Goal: Task Accomplishment & Management: Use online tool/utility

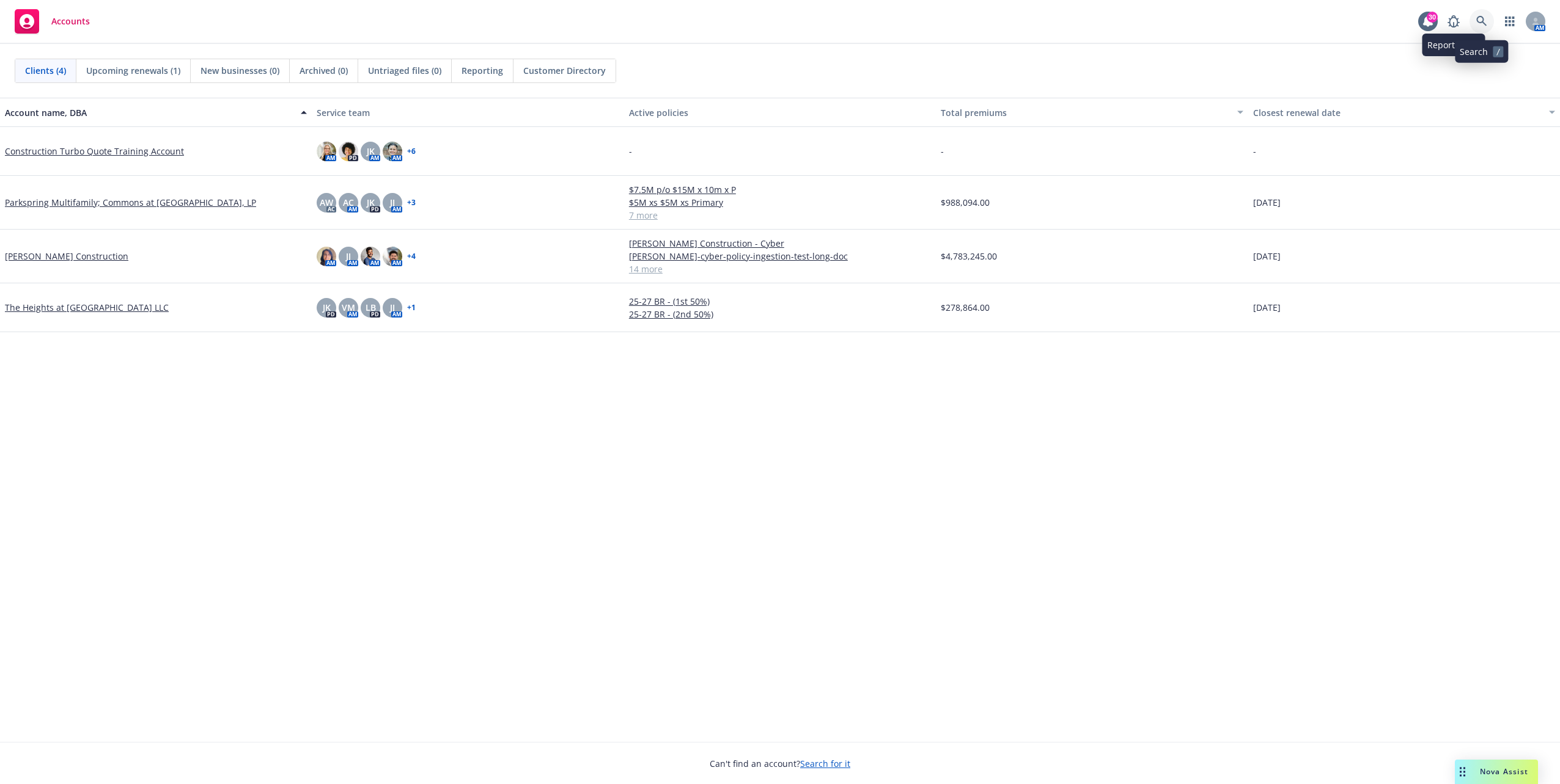
click at [1477, 25] on icon at bounding box center [1481, 21] width 11 height 11
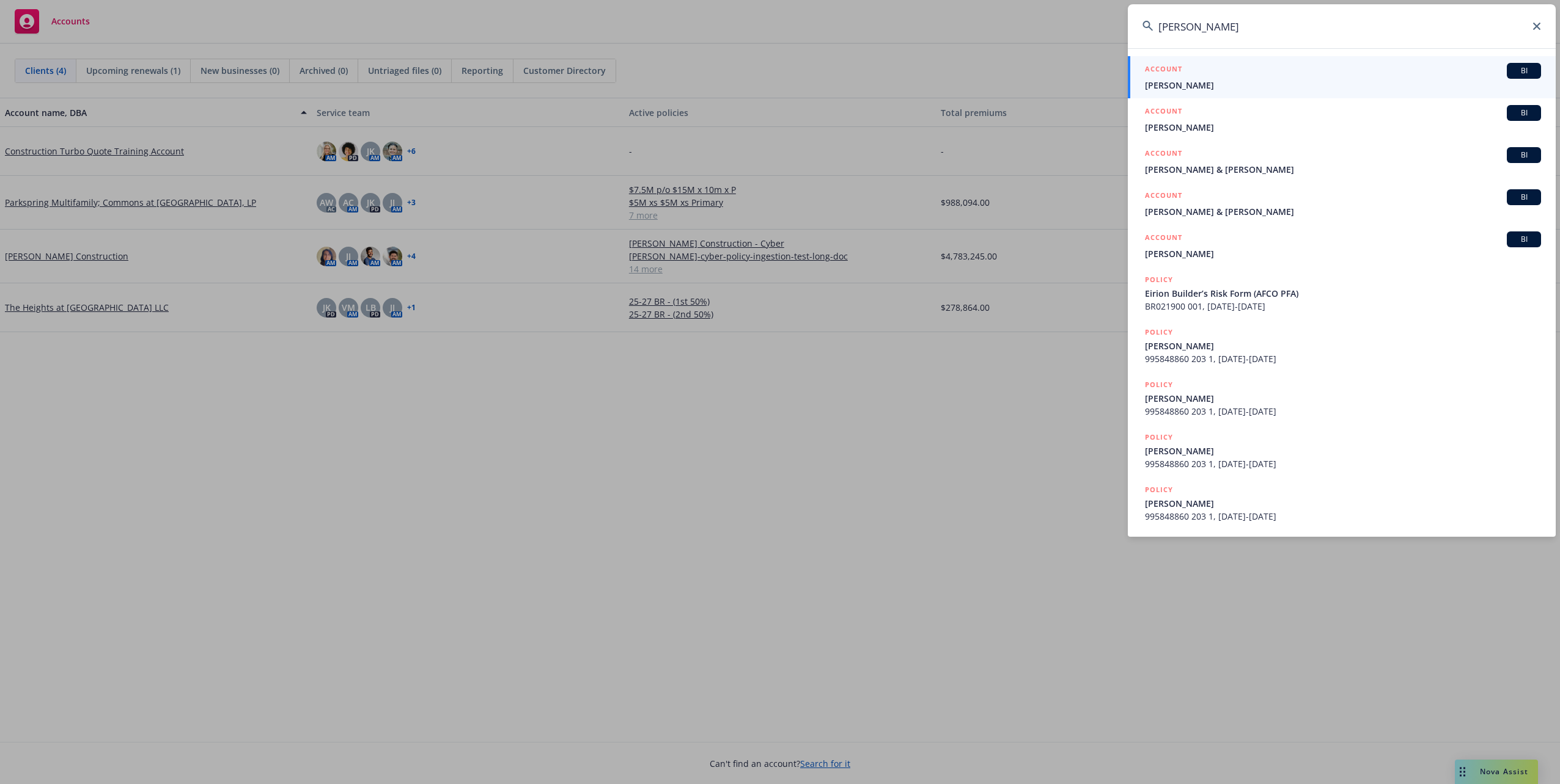
type input "erion"
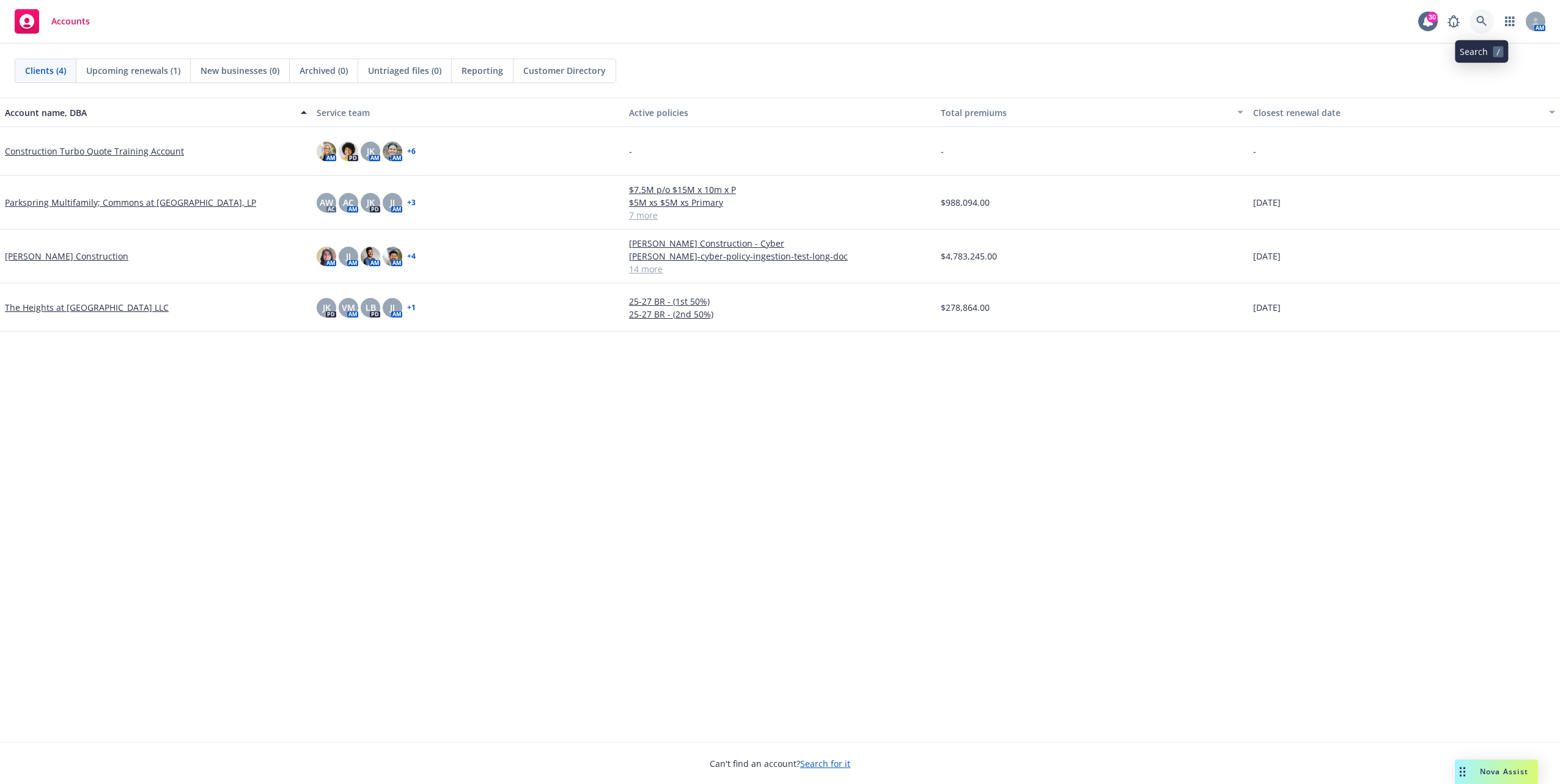
click at [1484, 26] on icon at bounding box center [1481, 21] width 11 height 11
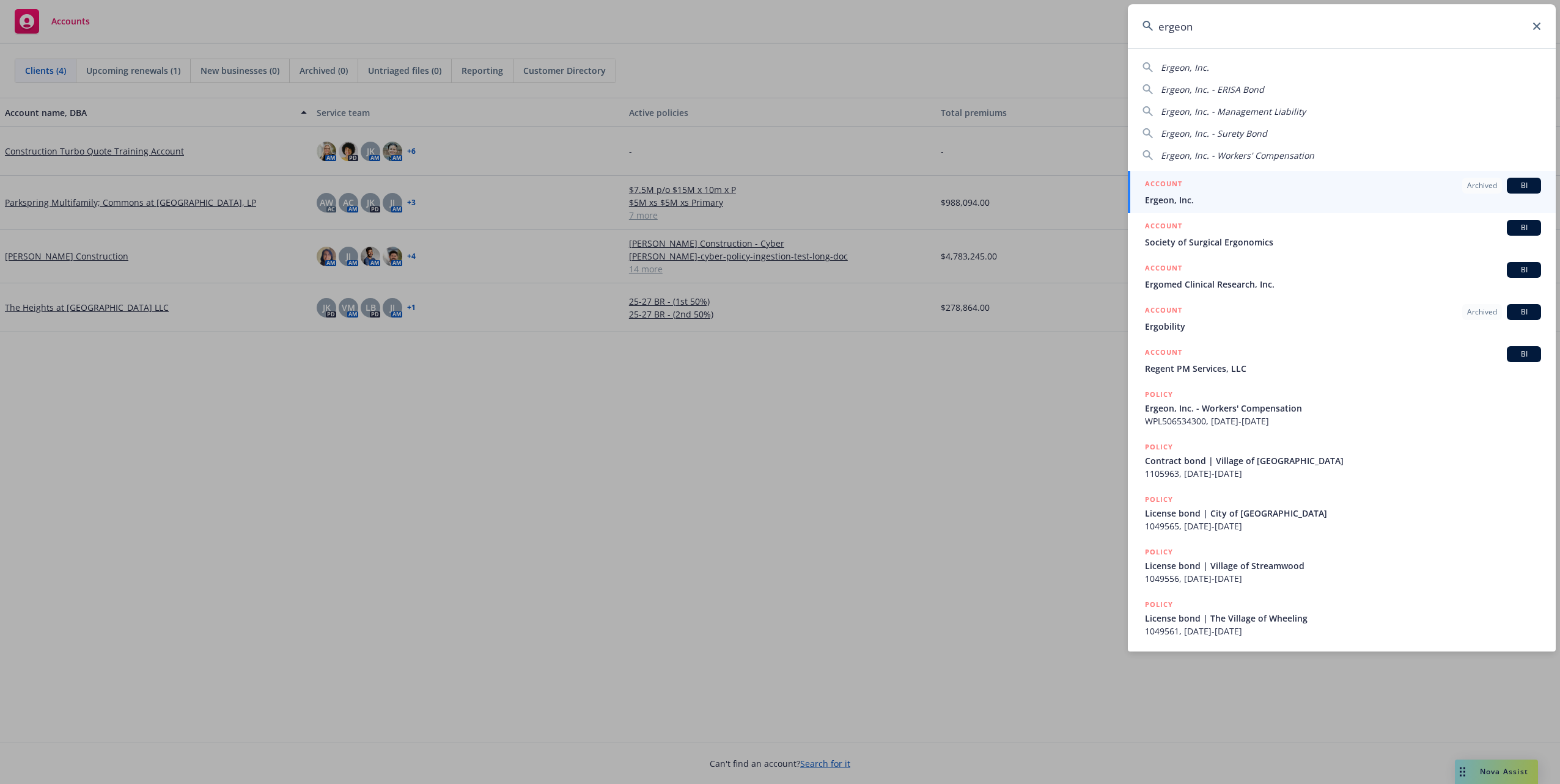
type input "ergeon"
click at [1303, 184] on div "ACCOUNT Archived BI" at bounding box center [1343, 186] width 396 height 16
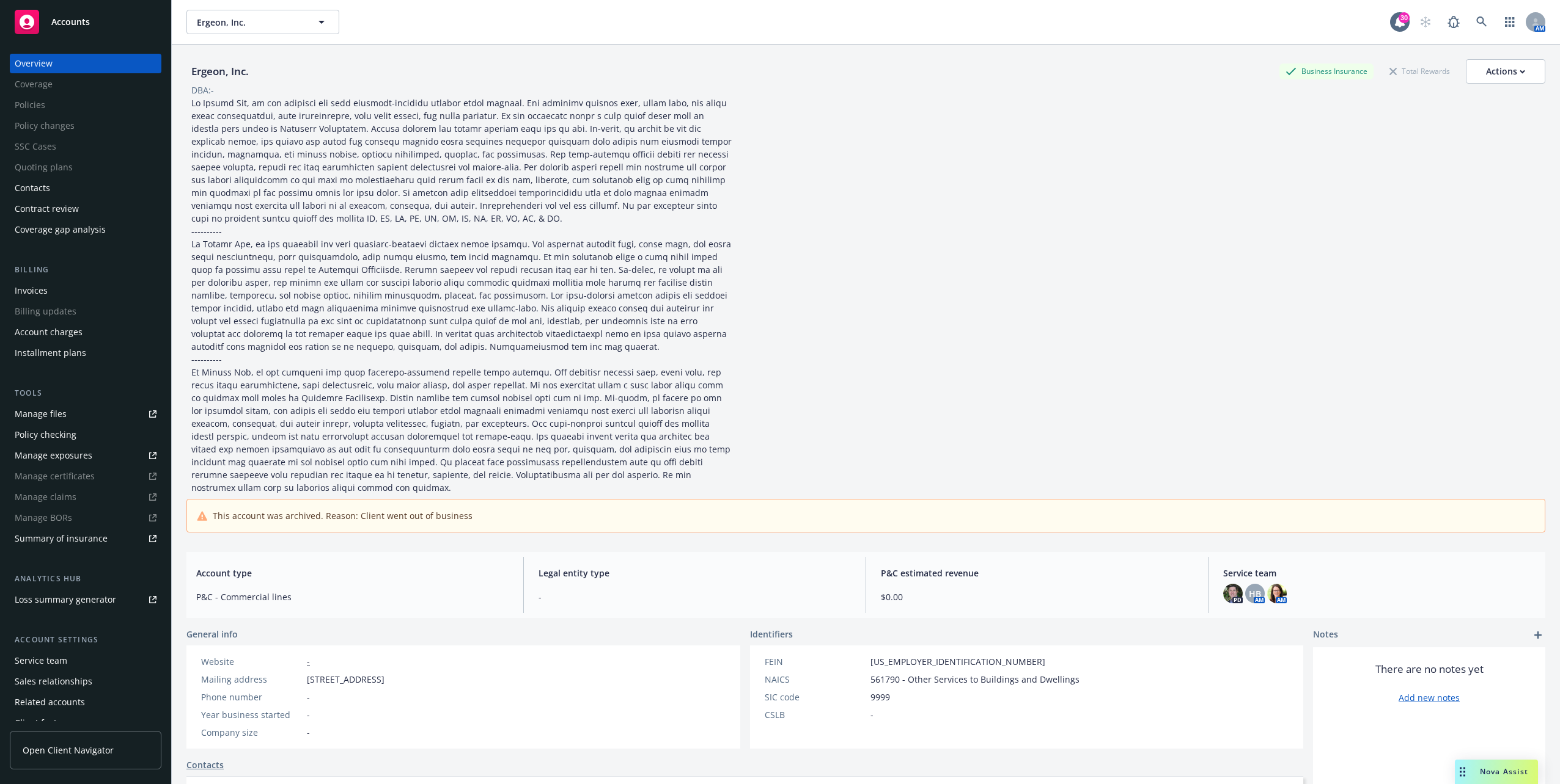
click at [47, 653] on div "Service team" at bounding box center [41, 662] width 52 height 20
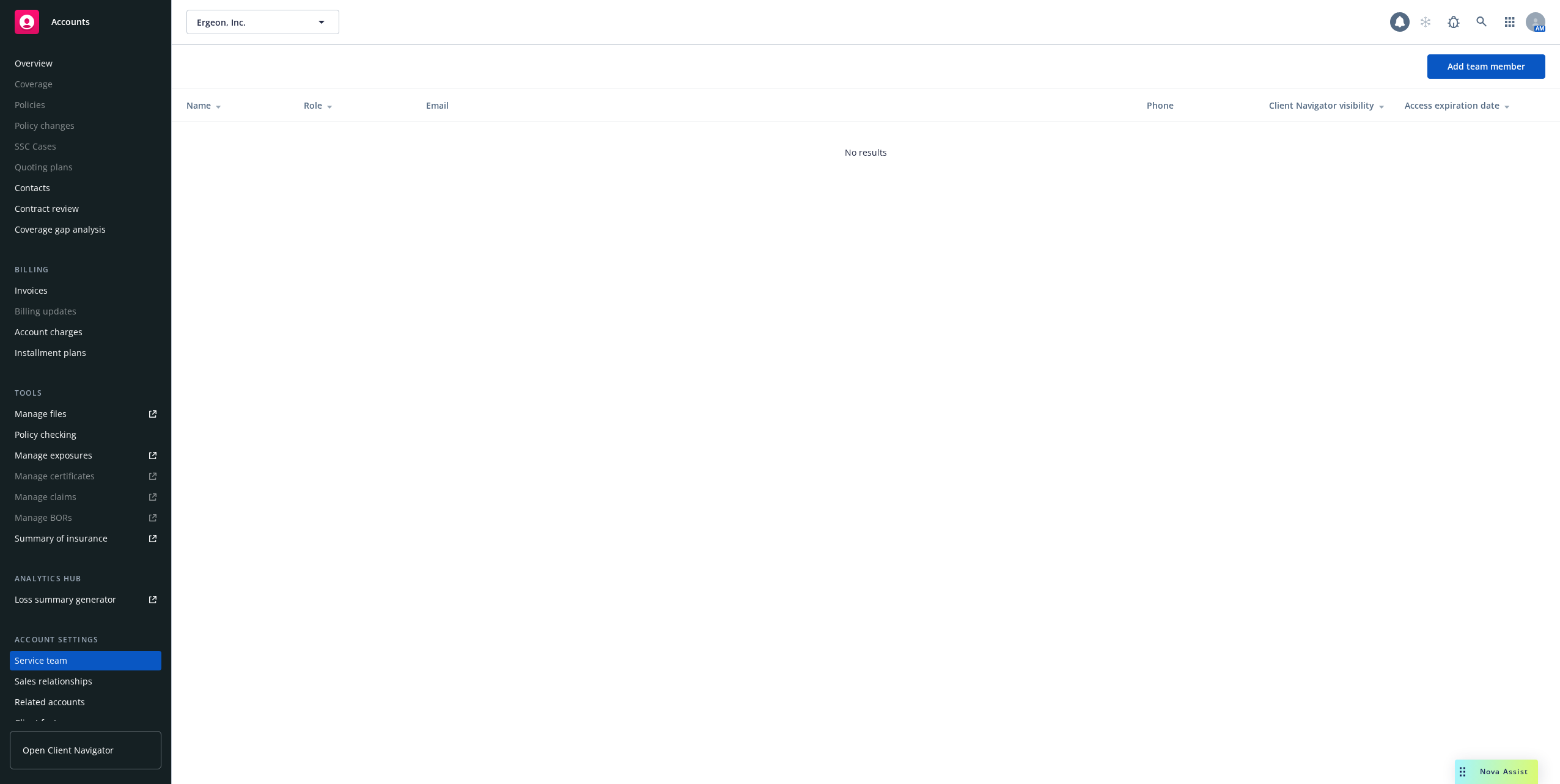
scroll to position [32, 0]
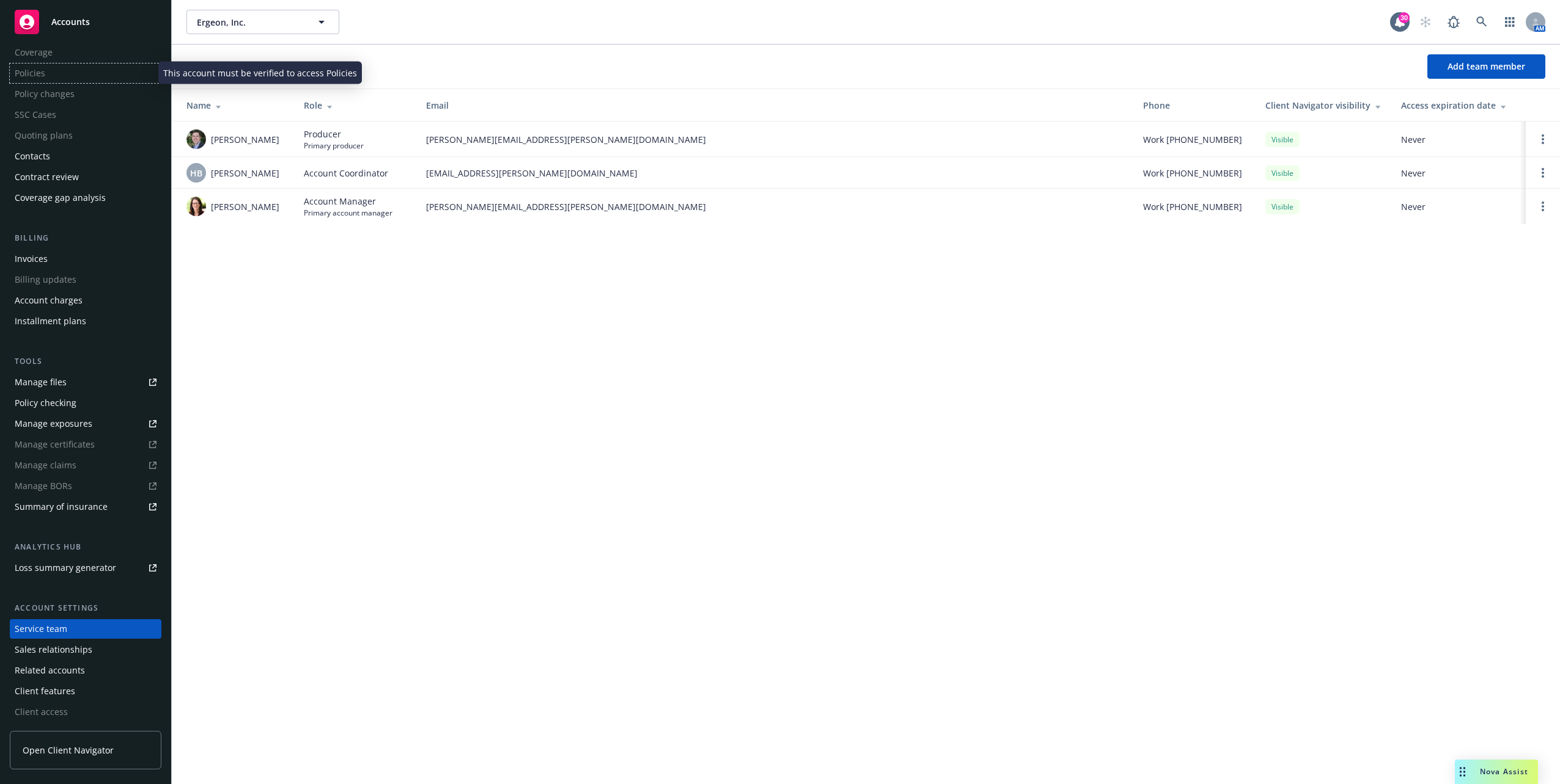
click at [47, 80] on div "Policies" at bounding box center [85, 73] width 151 height 20
click at [62, 672] on div "Related accounts" at bounding box center [49, 670] width 70 height 20
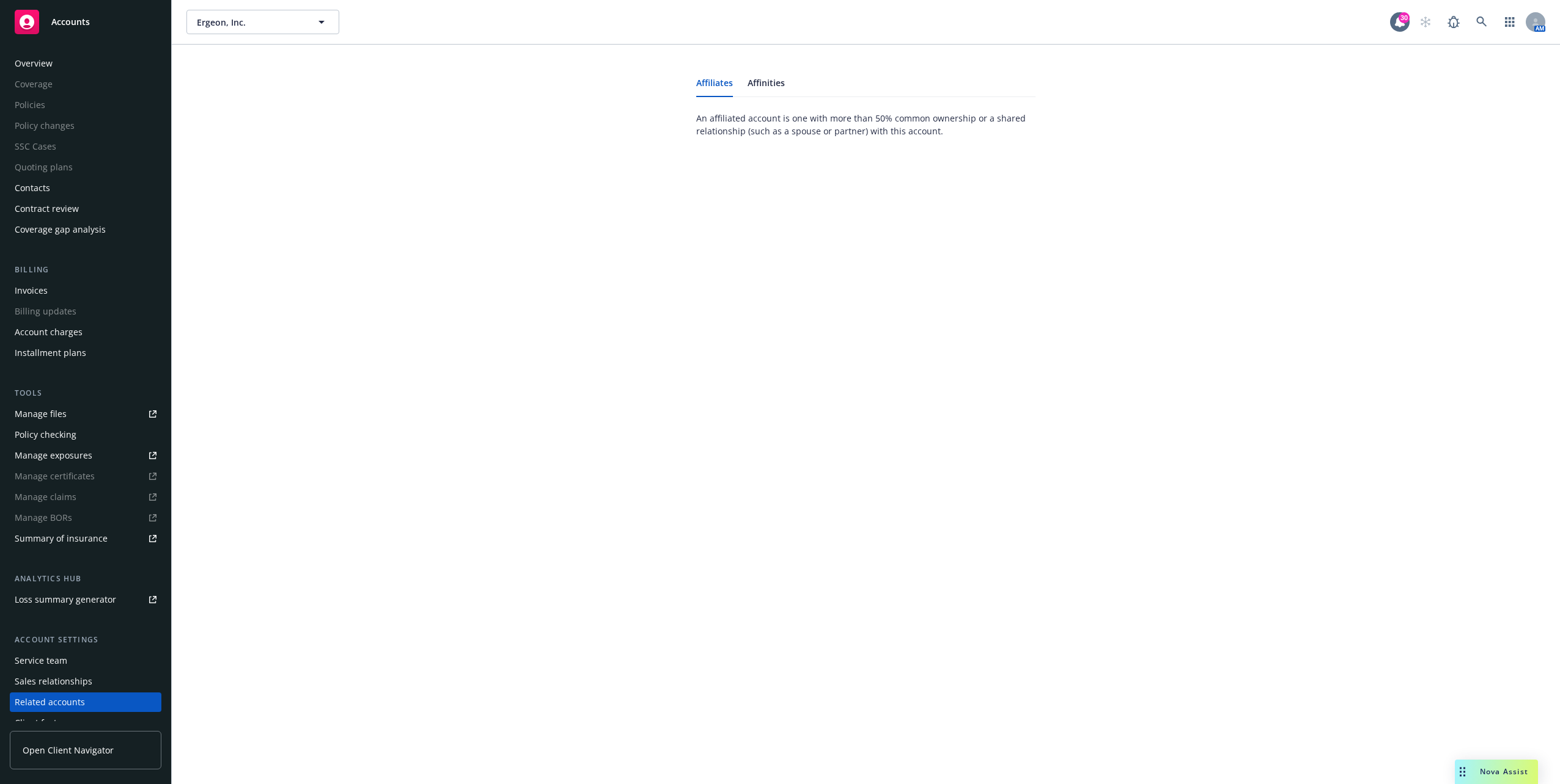
scroll to position [32, 0]
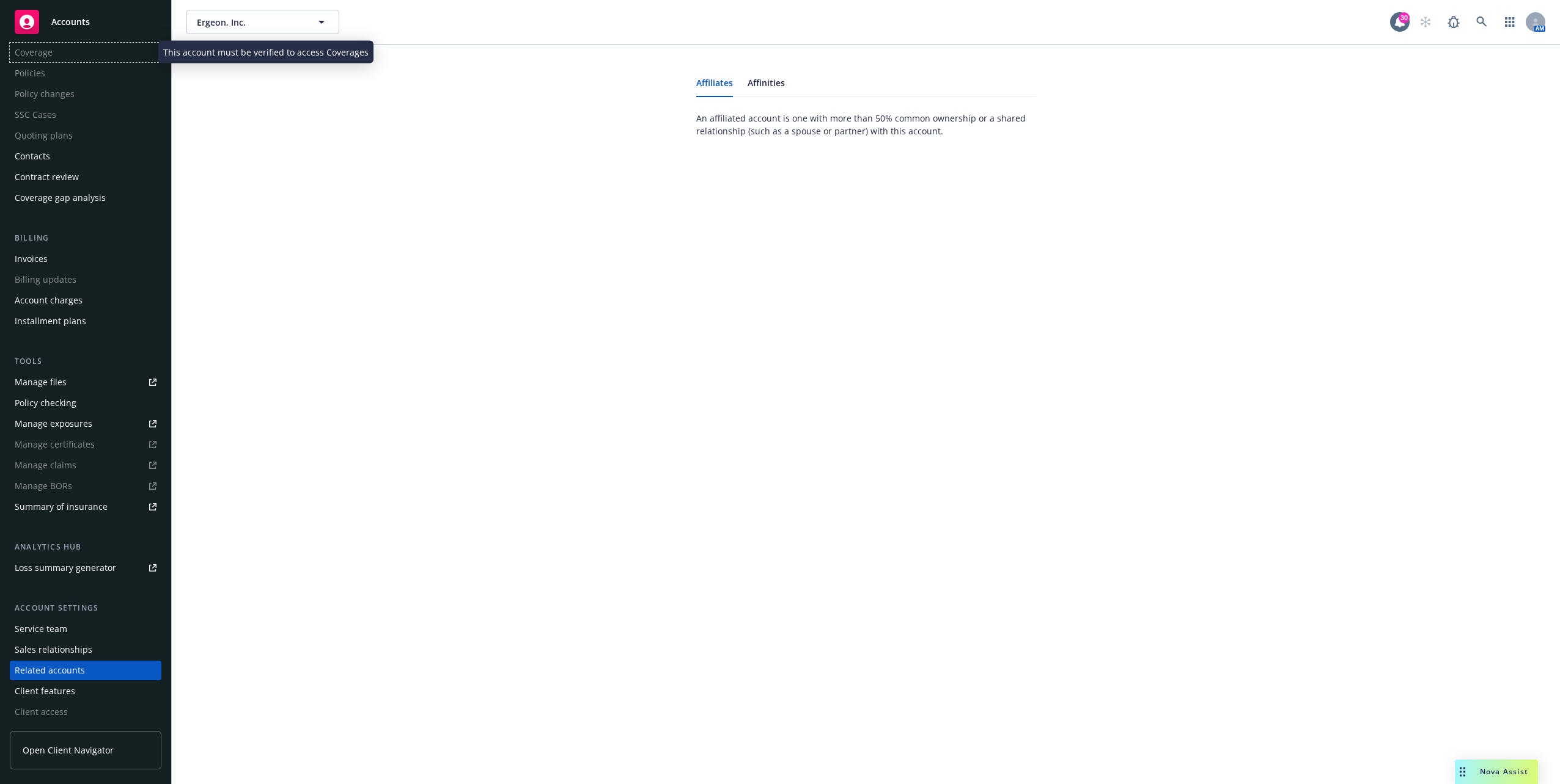
click at [57, 53] on div "Coverage" at bounding box center [85, 52] width 151 height 20
click at [66, 26] on span "Accounts" at bounding box center [70, 22] width 39 height 10
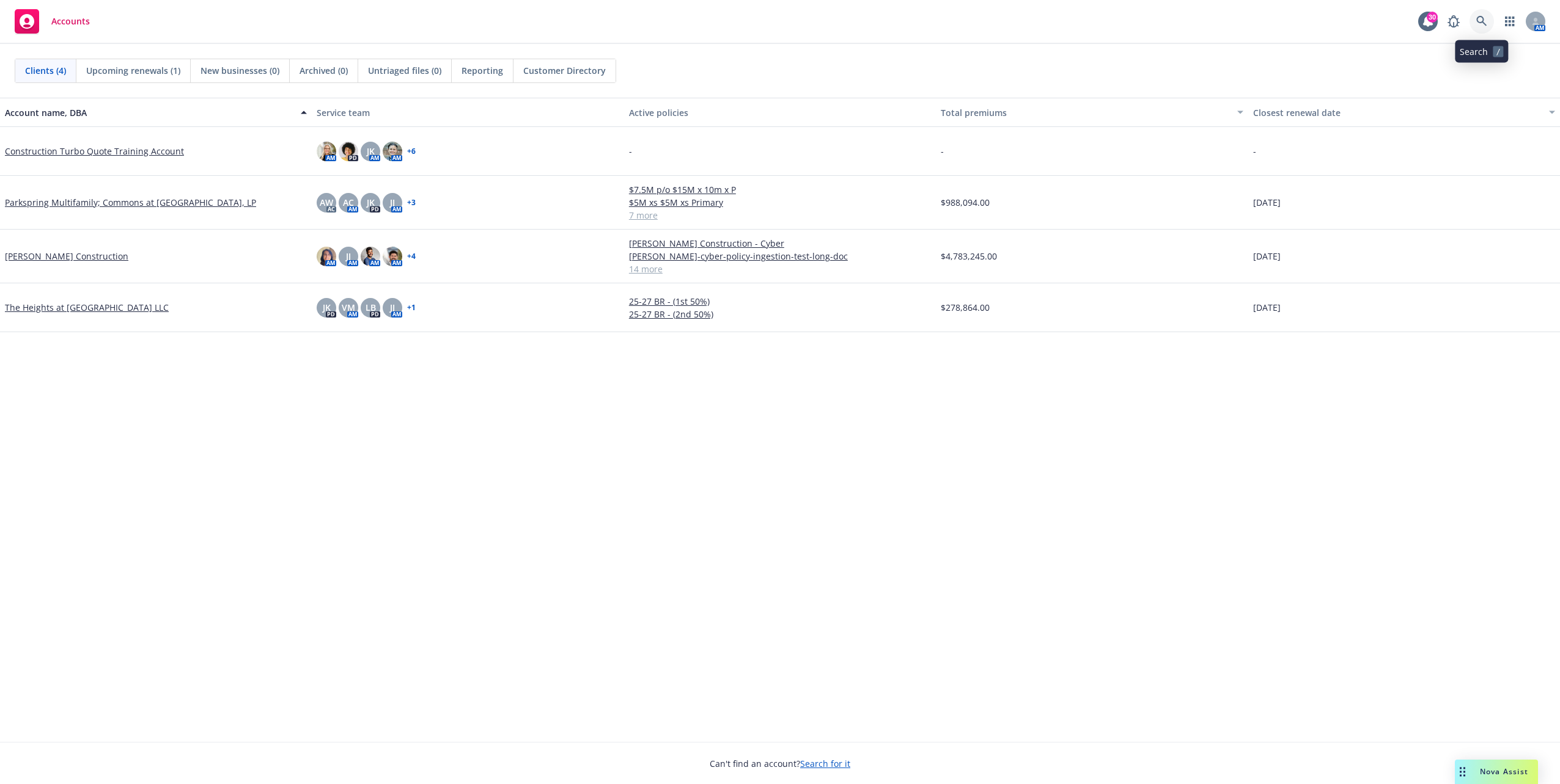
click at [1482, 25] on icon at bounding box center [1481, 21] width 11 height 11
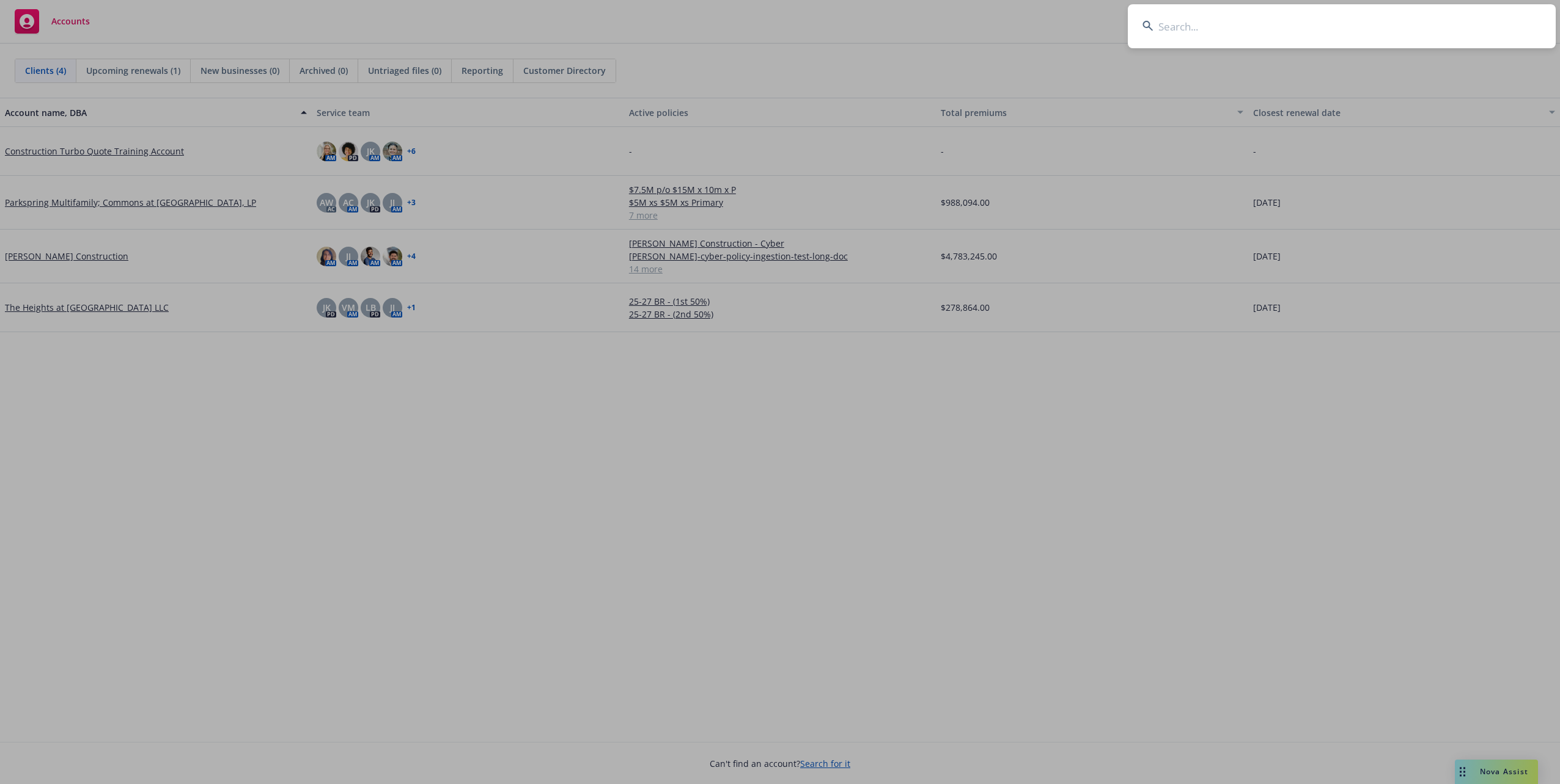
type input "f"
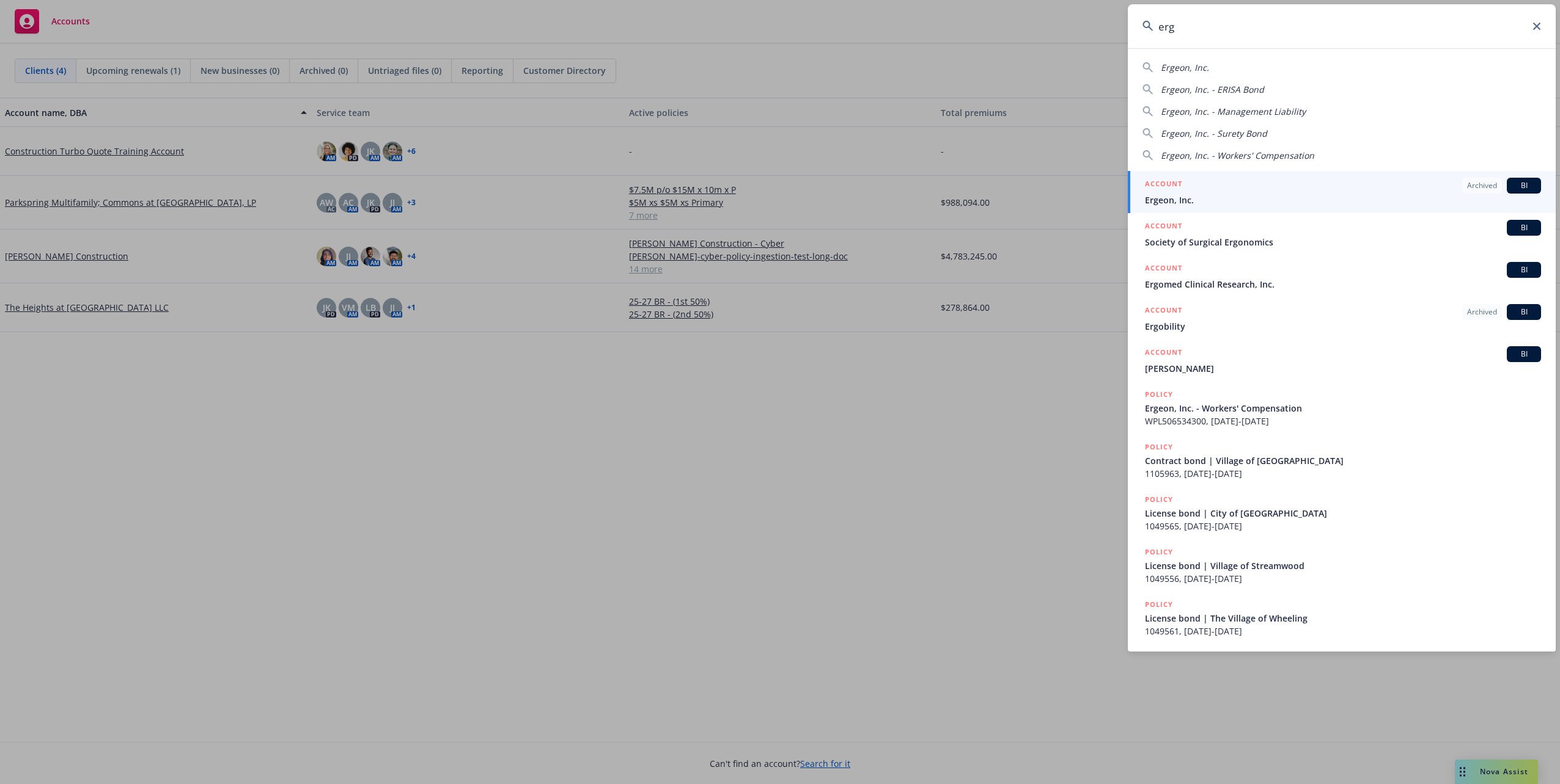
type input "erg"
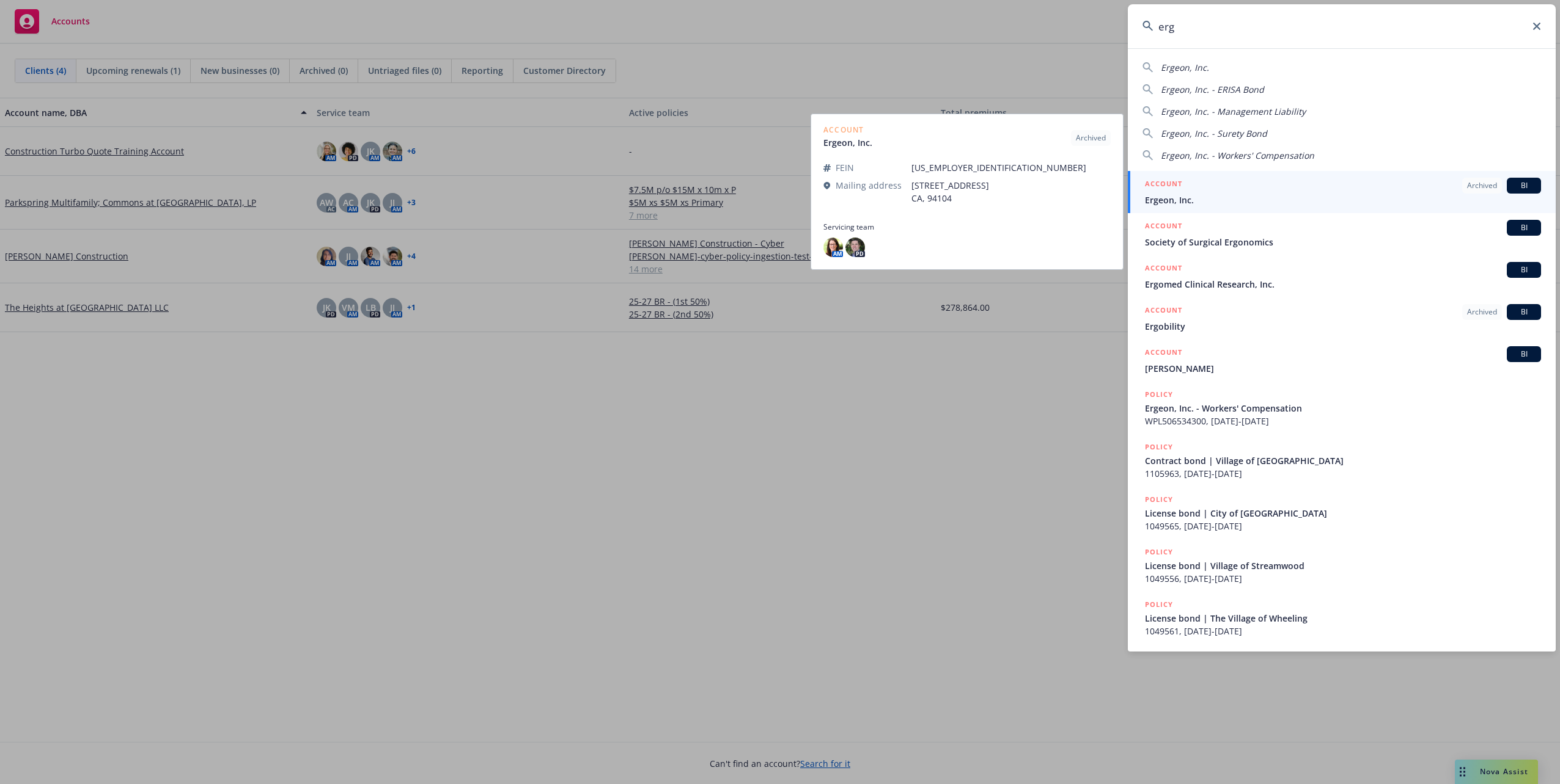
click at [1344, 183] on div "ACCOUNT Archived BI" at bounding box center [1343, 186] width 396 height 16
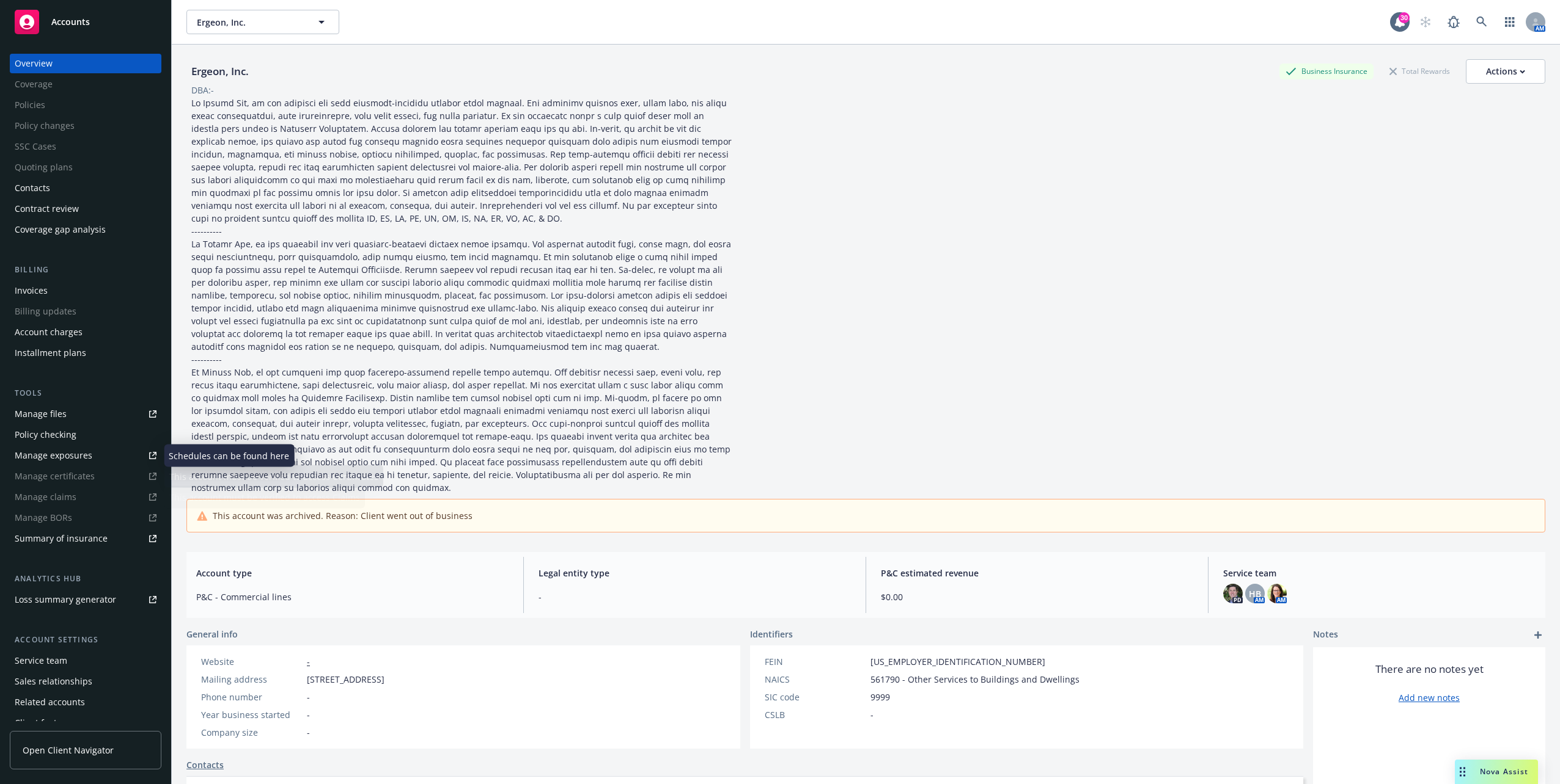
click at [58, 542] on div "Summary of insurance" at bounding box center [61, 539] width 93 height 20
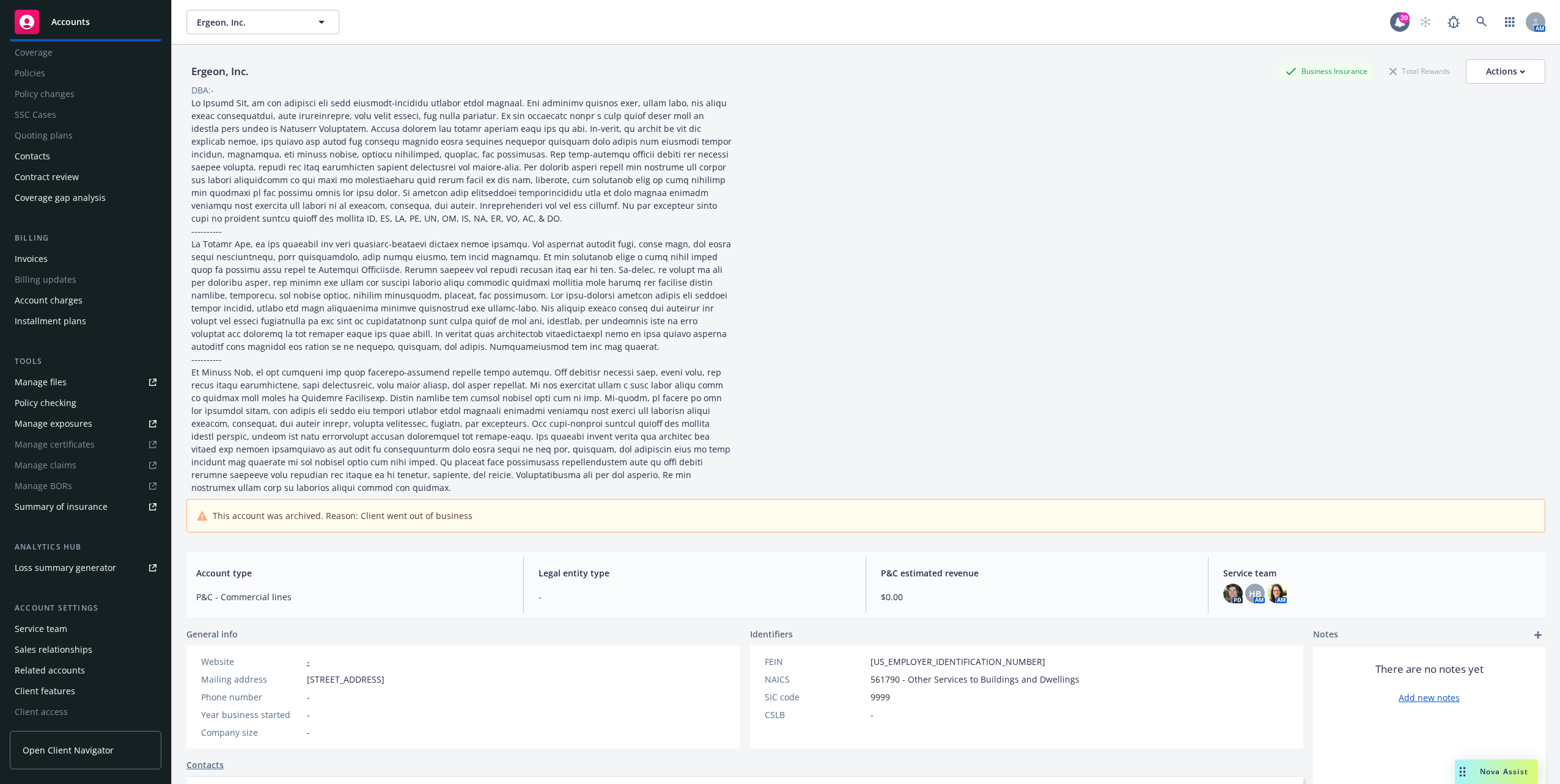
click at [867, 407] on div "Ergeon, Inc. Business Insurance Total Rewards Actions DBA: -" at bounding box center [865, 276] width 1358 height 435
click at [52, 635] on div "Service team" at bounding box center [41, 629] width 52 height 20
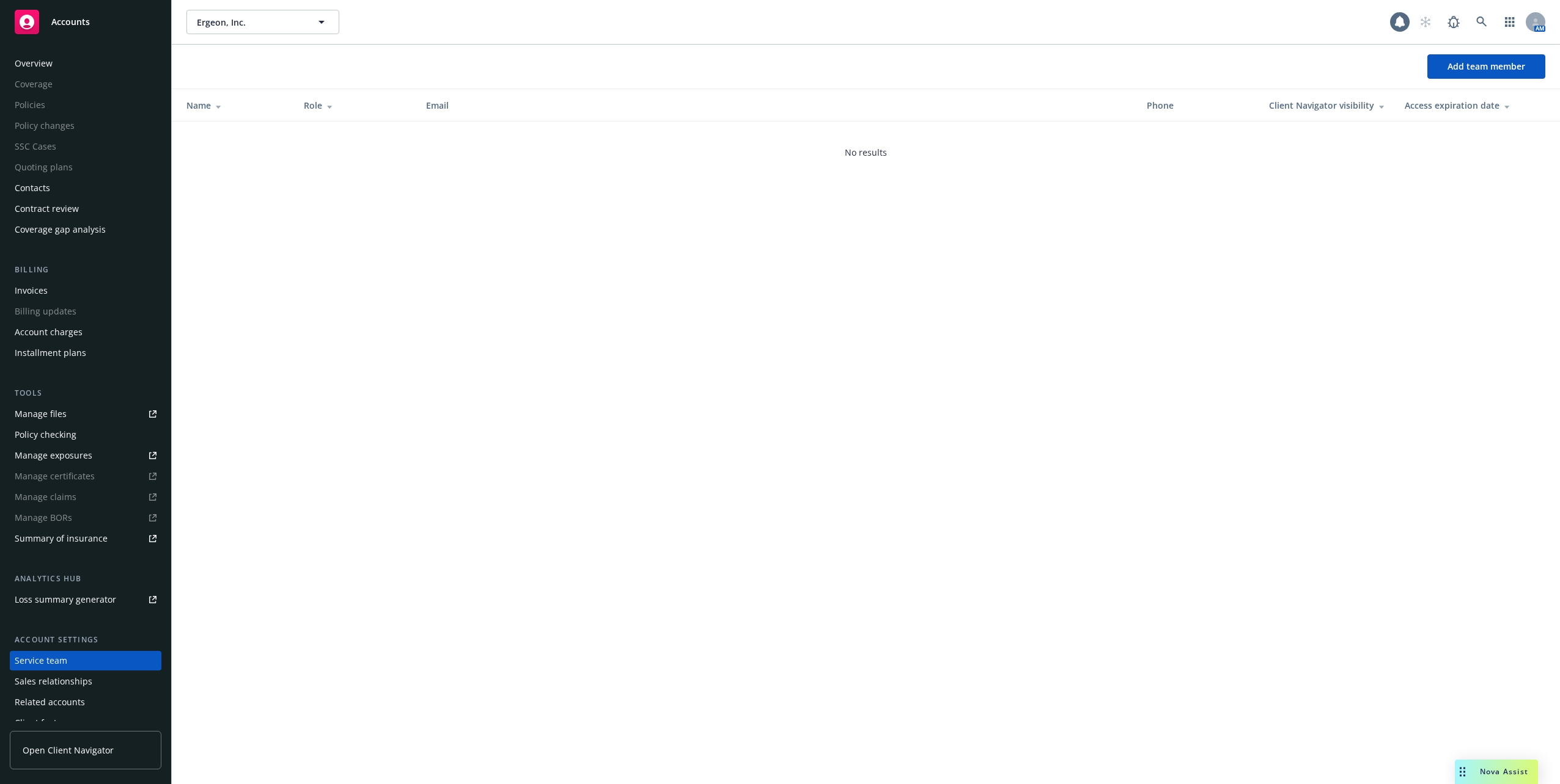
scroll to position [32, 0]
